Goal: Task Accomplishment & Management: Use online tool/utility

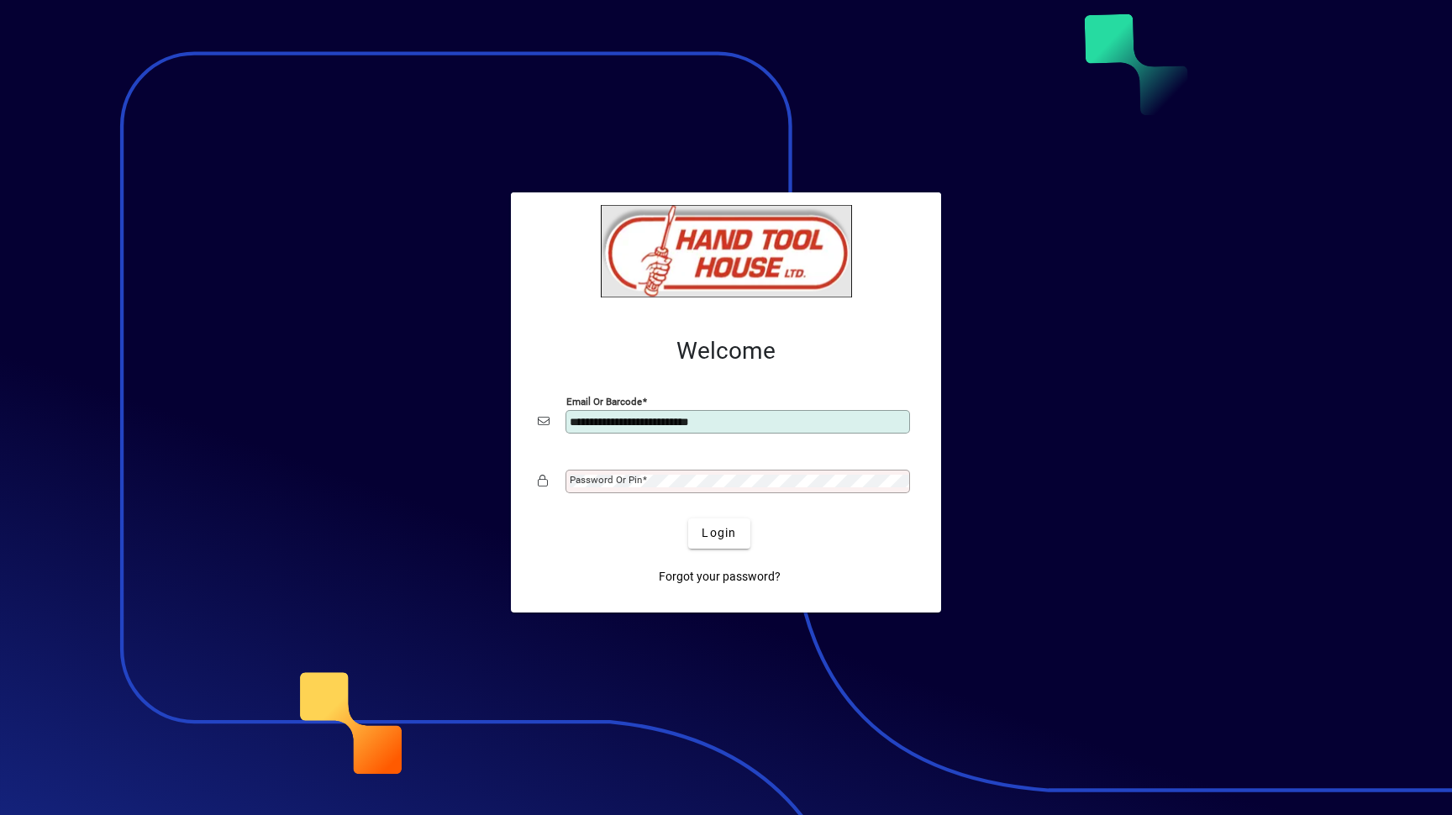
type input "**********"
click at [643, 481] on span at bounding box center [644, 480] width 5 height 12
click at [688, 518] on button "Login" at bounding box center [718, 533] width 61 height 30
